Goal: Transaction & Acquisition: Purchase product/service

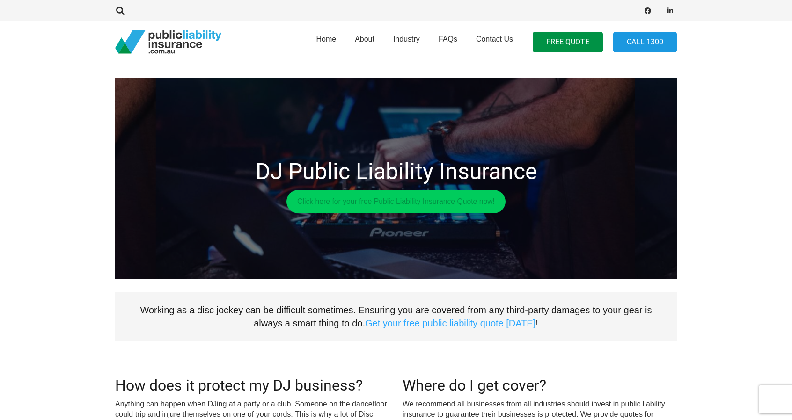
click at [360, 207] on link "Click here for your free Public Liability Insurance Quote now!" at bounding box center [395, 201] width 219 height 23
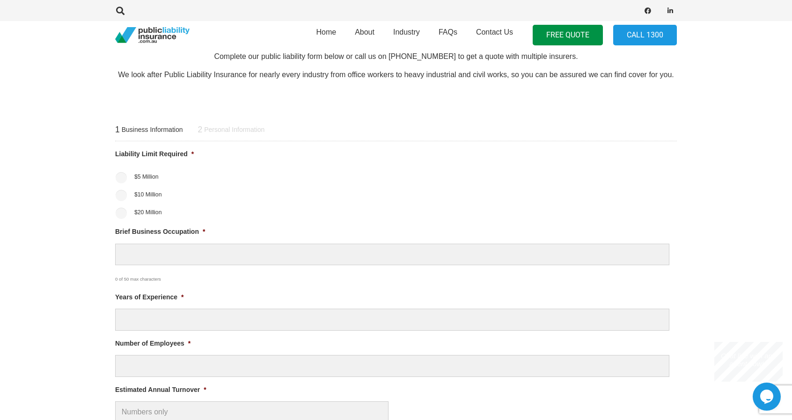
scroll to position [329, 0]
click at [141, 215] on label "$20 Million" at bounding box center [148, 213] width 28 height 8
click at [127, 215] on input "$20 Million" at bounding box center [121, 213] width 11 height 11
radio input "true"
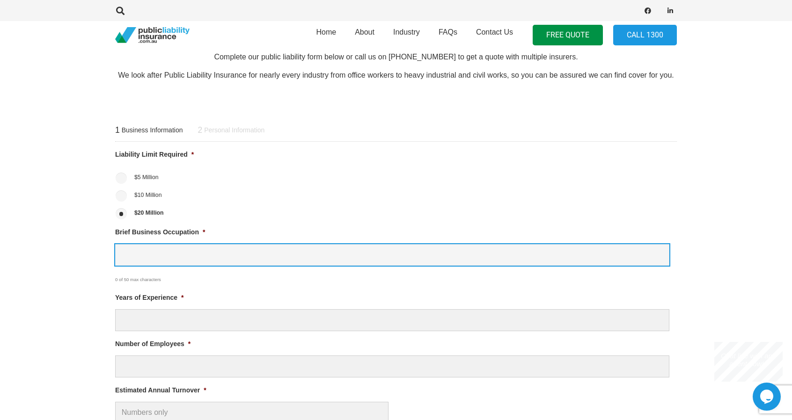
click at [150, 251] on input "Brief Business Occupation *" at bounding box center [392, 255] width 554 height 22
type input "DJ"
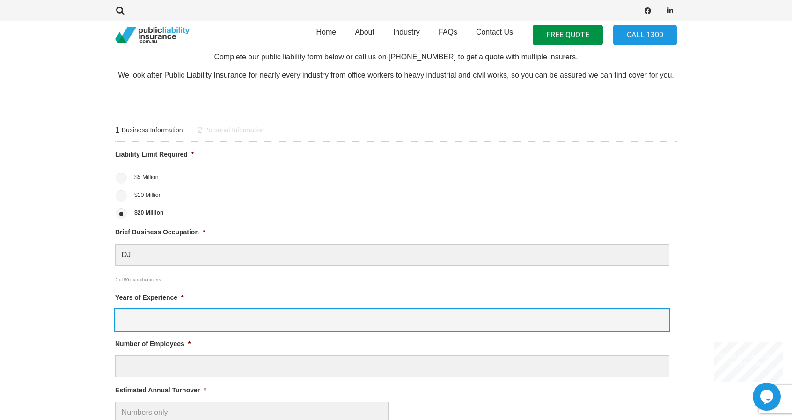
click at [164, 326] on input "Years of Experience *" at bounding box center [392, 320] width 554 height 22
type input "10"
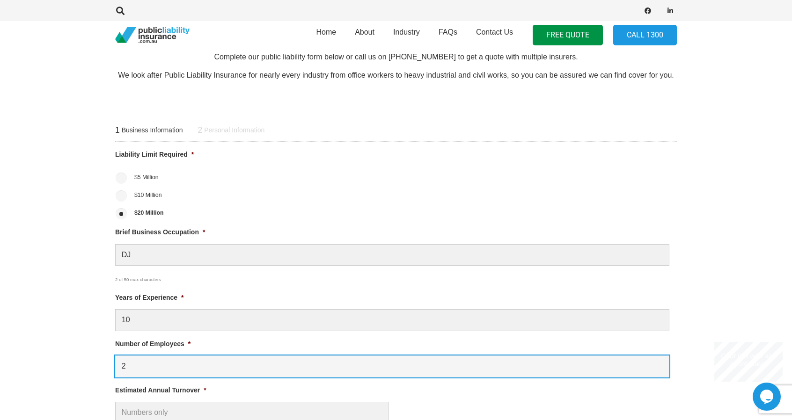
click at [155, 369] on input "2" at bounding box center [392, 367] width 554 height 22
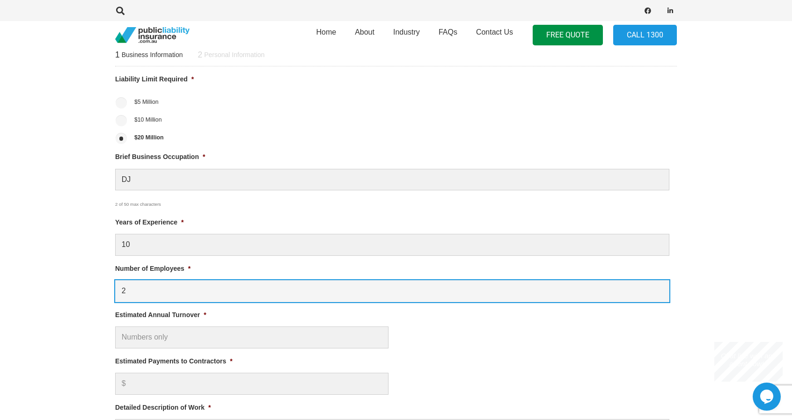
scroll to position [406, 0]
type input "2"
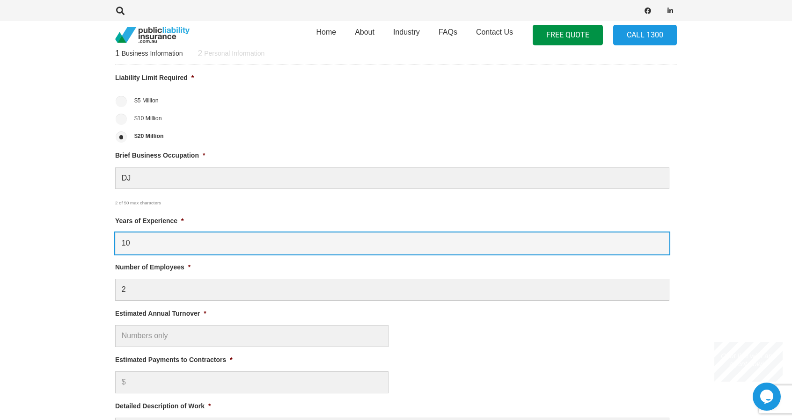
click at [143, 245] on input "10" at bounding box center [392, 244] width 554 height 22
type input "5"
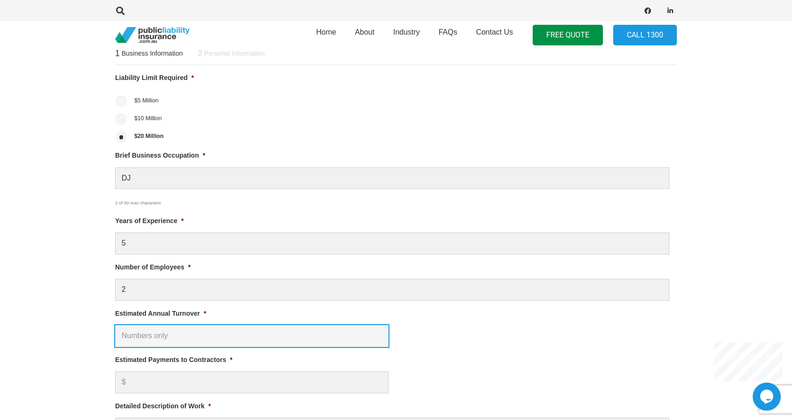
click at [152, 337] on input "Estimated Annual Turnover *" at bounding box center [251, 336] width 273 height 22
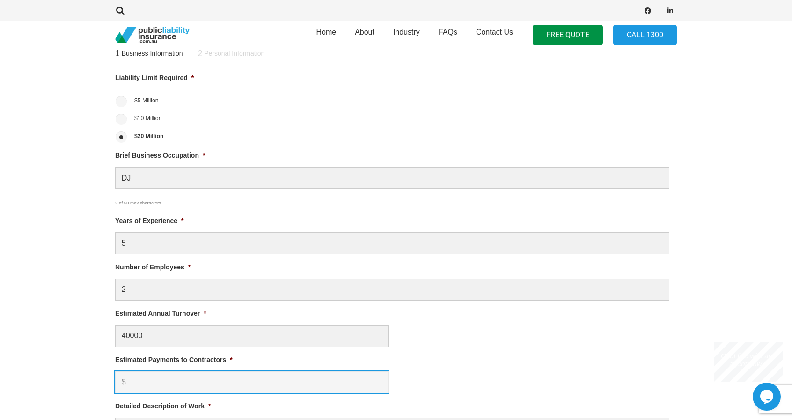
type input "$ 40,000.00"
click at [174, 381] on input "Estimated Payments to Contractors *" at bounding box center [251, 383] width 273 height 22
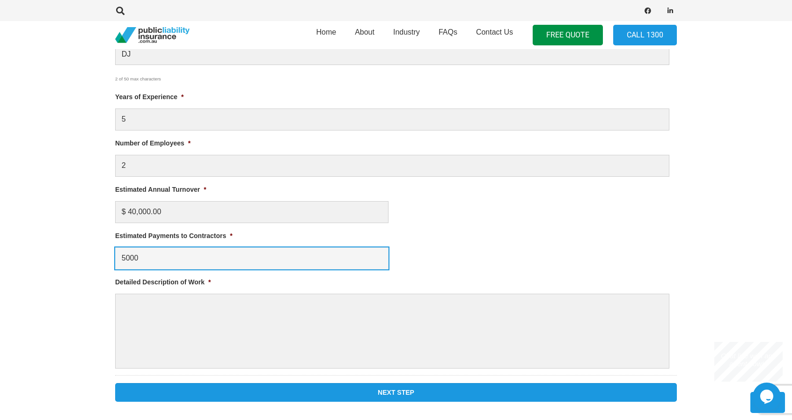
scroll to position [530, 0]
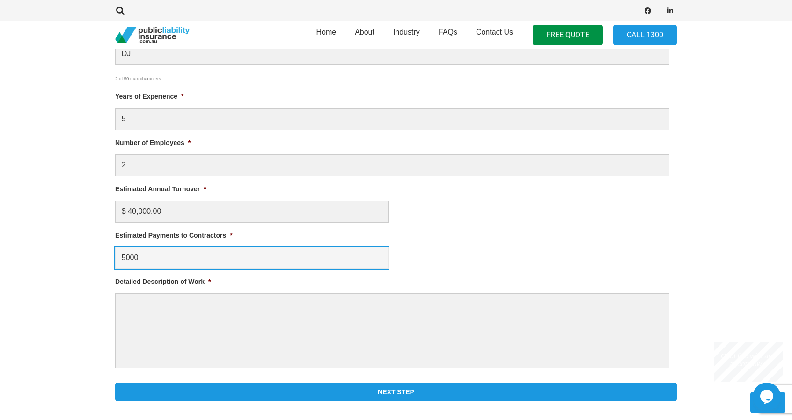
type input "5000"
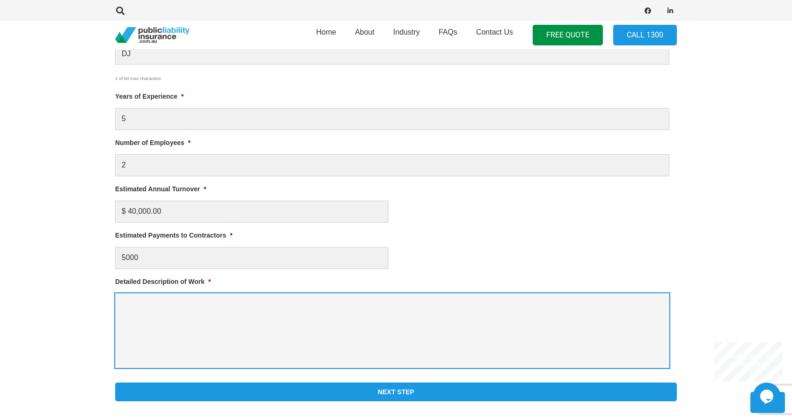
click at [199, 323] on textarea "Detailed Description of Work *" at bounding box center [392, 330] width 554 height 75
type textarea "DJ for events"
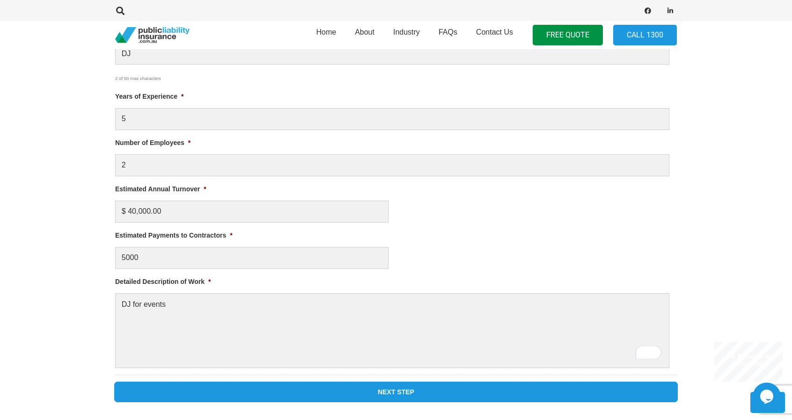
click at [324, 390] on input "Next Step" at bounding box center [396, 392] width 562 height 19
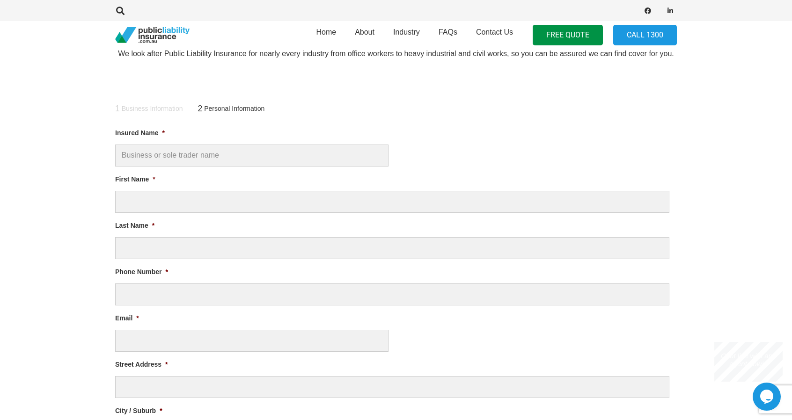
scroll to position [349, 0]
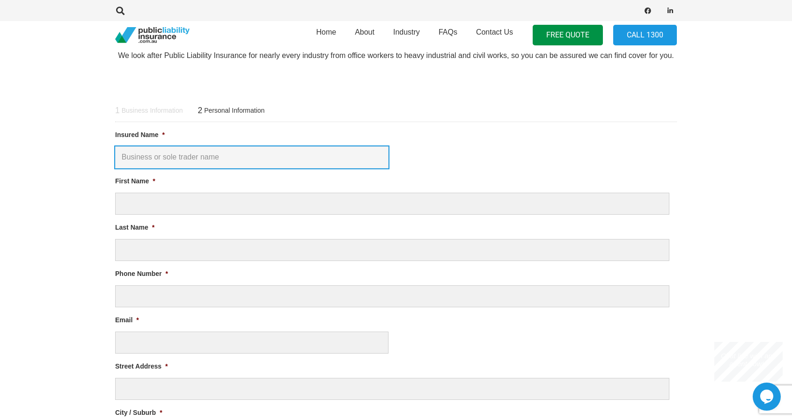
click at [275, 152] on input "Insured Name *" at bounding box center [251, 158] width 273 height 22
type input "JWbeatsentertainment"
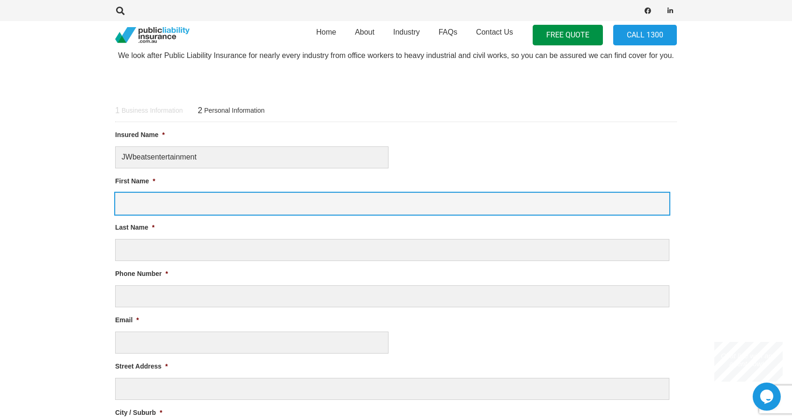
click at [197, 198] on input "First Name *" at bounding box center [392, 204] width 554 height 22
type input "James"
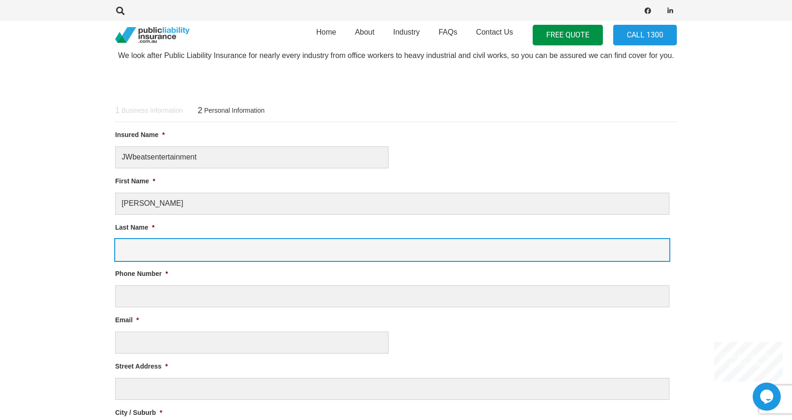
type input "Gheude"
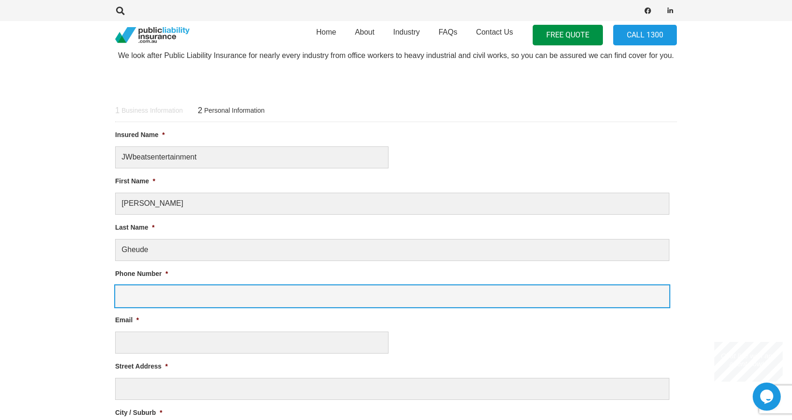
type input "0435789133"
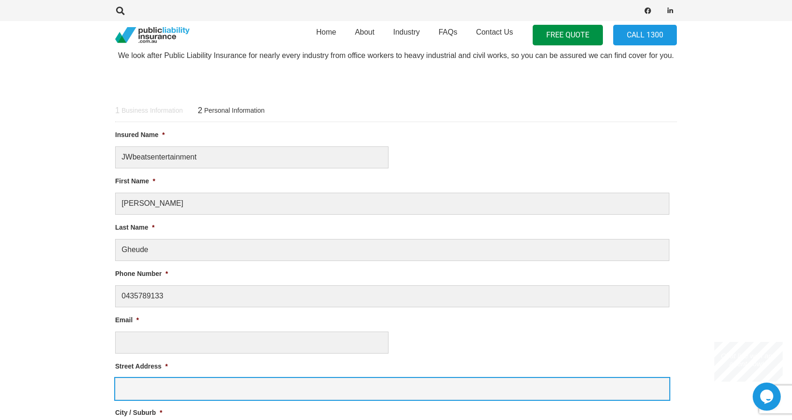
type input "4 Malcolm St"
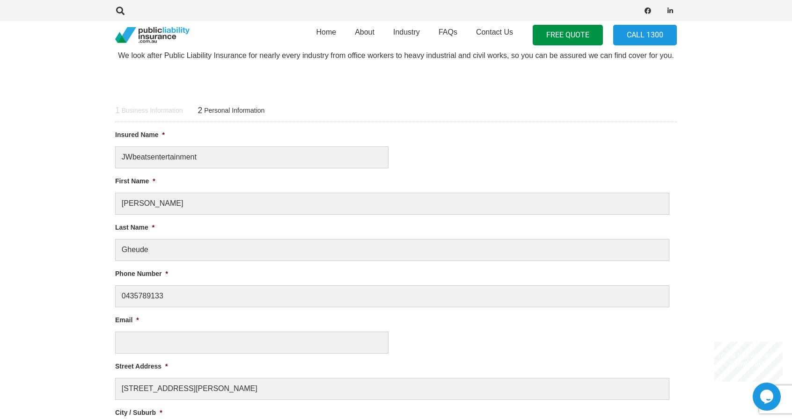
type input "Glenelg East"
select select "South Australia"
type input "5045"
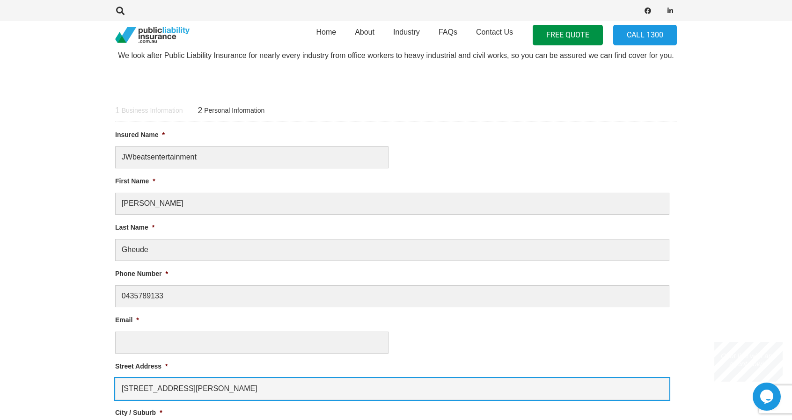
click at [173, 388] on input "4 Malcolm St" at bounding box center [392, 389] width 554 height 22
type input "25 dumfries av"
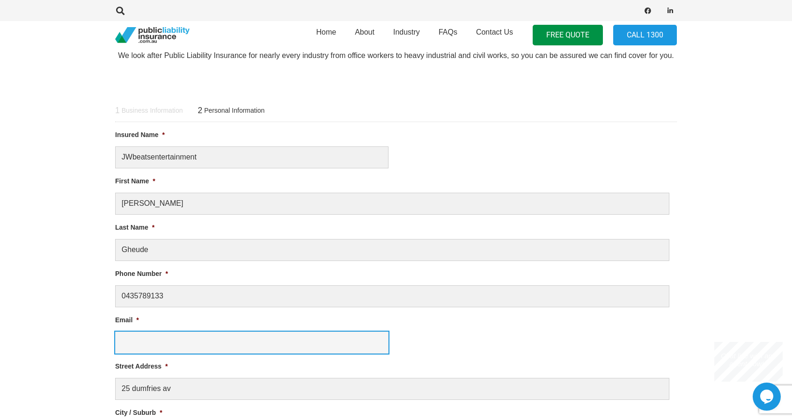
type input "jamesgheude17@gmail.com"
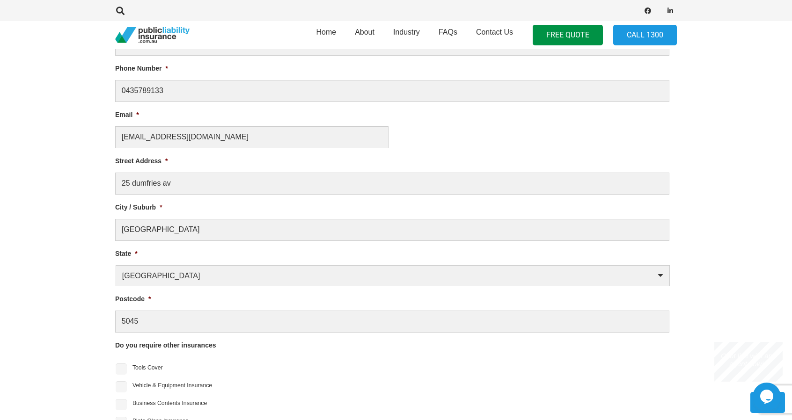
click at [104, 254] on div "1 Business Information 2 Personal Information Liability Limit Required * $5 Mil…" at bounding box center [396, 317] width 584 height 864
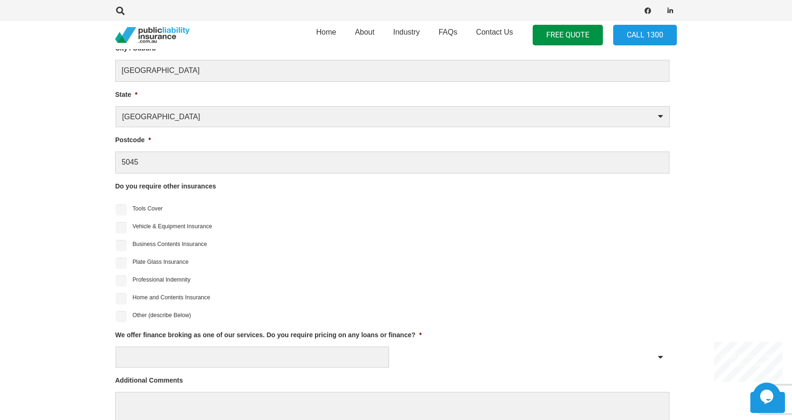
scroll to position [716, 0]
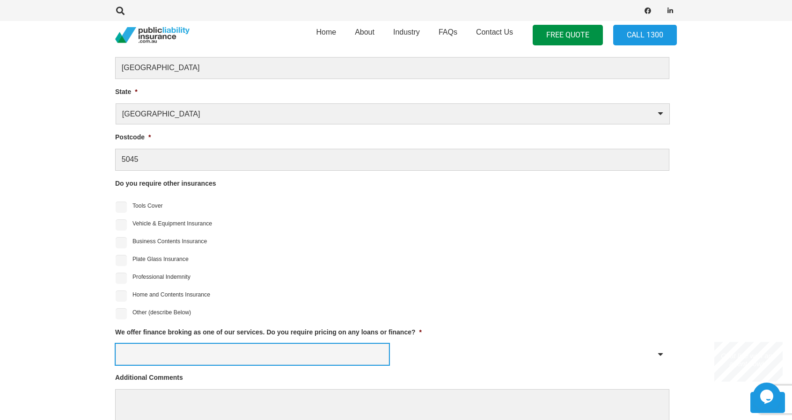
click at [179, 353] on select "Yes No" at bounding box center [252, 354] width 273 height 21
select select "No"
click at [116, 344] on select "Yes No" at bounding box center [252, 354] width 273 height 21
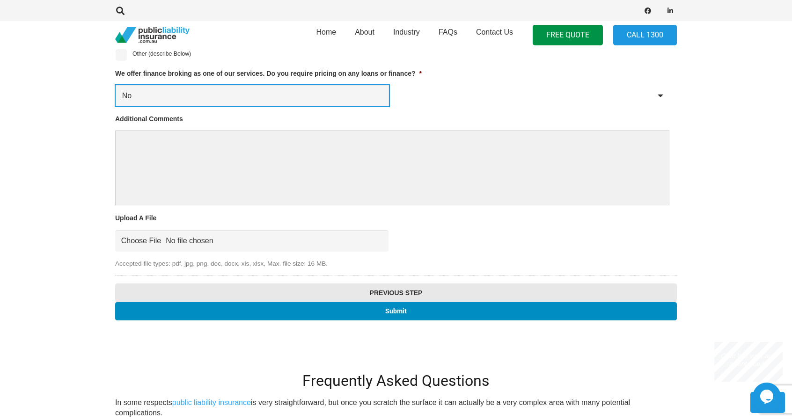
scroll to position [977, 0]
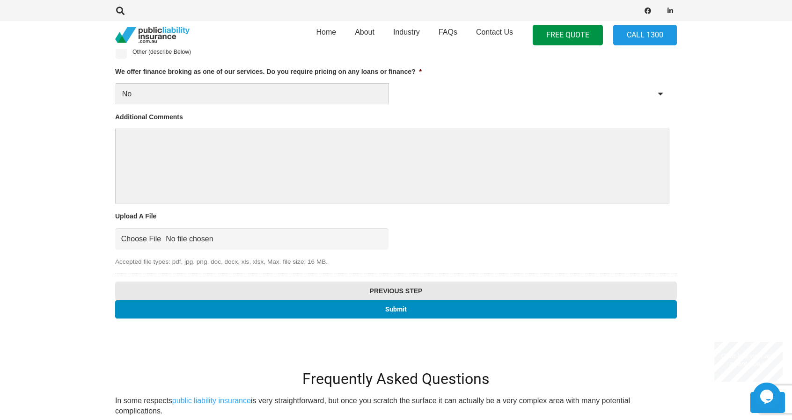
click at [449, 243] on div "Accepted file types: pdf, jpg, png, doc, docx, xls, xlsx, Max. file size: 16 MB." at bounding box center [392, 247] width 554 height 39
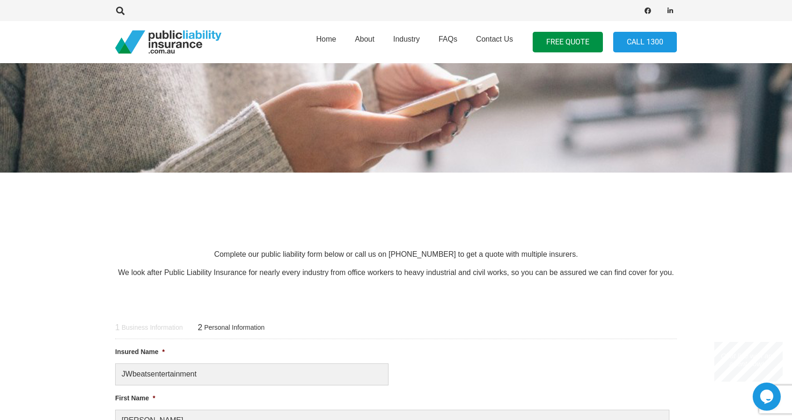
scroll to position [0, 0]
